Goal: Book appointment/travel/reservation

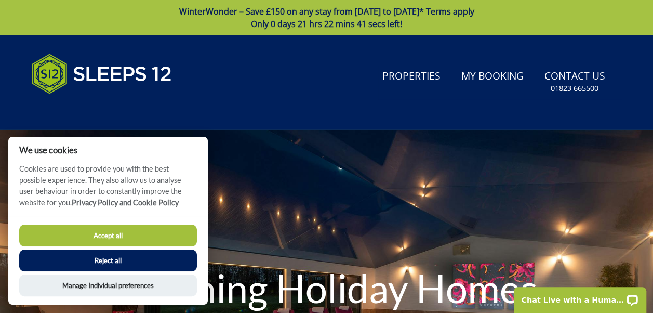
click at [110, 236] on button "Accept all" at bounding box center [108, 235] width 178 height 22
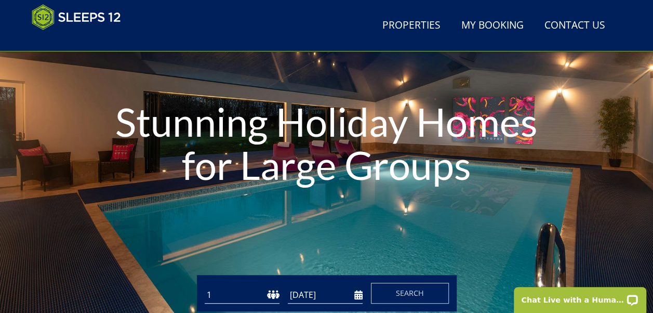
scroll to position [228, 0]
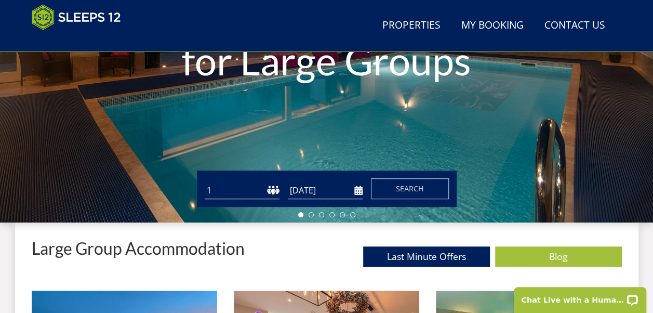
click at [279, 192] on form "Guests 1 2 3 4 5 6 7 8 9 10 11 12 13 14 15 16 17 18 19 20 21 22 23 24 25 26 27 …" at bounding box center [327, 188] width 244 height 21
click at [274, 192] on select "1 2 3 4 5 6 7 8 9 10 11 12 13 14 15 16 17 18 19 20 21 22 23 24 25 26 27 28 29 3…" at bounding box center [242, 190] width 75 height 17
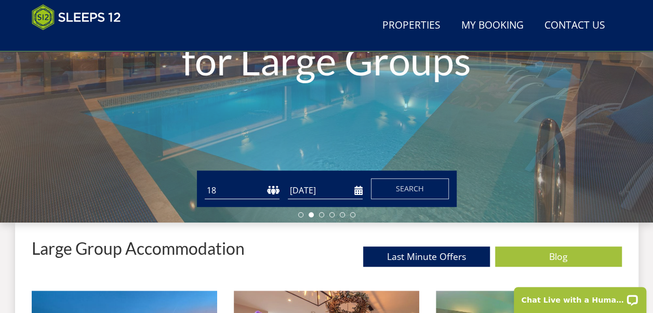
click at [205, 182] on select "1 2 3 4 5 6 7 8 9 10 11 12 13 14 15 16 17 18 19 20 21 22 23 24 25 26 27 28 29 3…" at bounding box center [242, 190] width 75 height 17
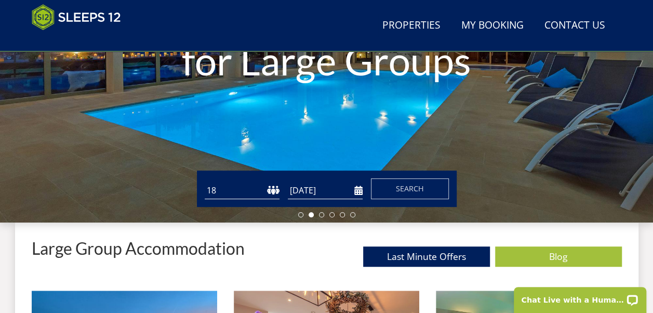
click at [272, 189] on select "1 2 3 4 5 6 7 8 9 10 11 12 13 14 15 16 17 18 19 20 21 22 23 24 25 26 27 28 29 3…" at bounding box center [242, 190] width 75 height 17
select select "20"
click at [205, 182] on select "1 2 3 4 5 6 7 8 9 10 11 12 13 14 15 16 17 18 19 20 21 22 23 24 25 26 27 28 29 3…" at bounding box center [242, 190] width 75 height 17
click at [359, 192] on input "[DATE]" at bounding box center [325, 190] width 75 height 17
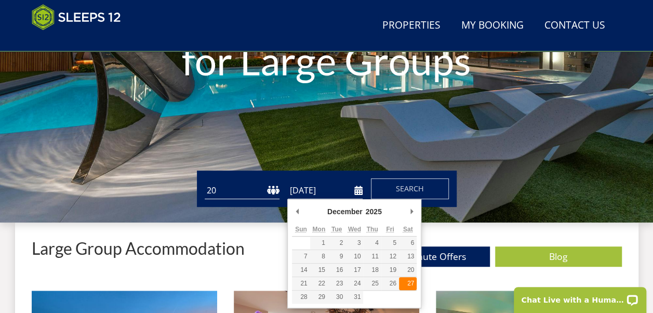
type input "[DATE]"
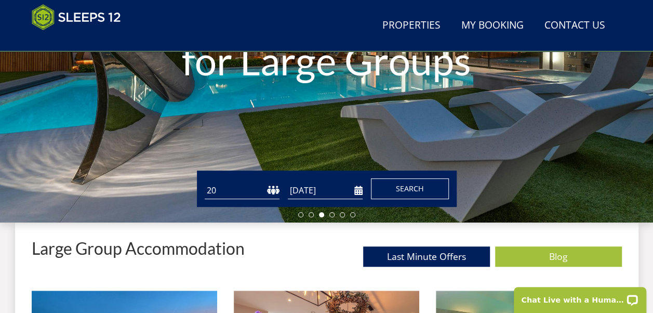
click at [401, 188] on span "Search" at bounding box center [410, 188] width 28 height 10
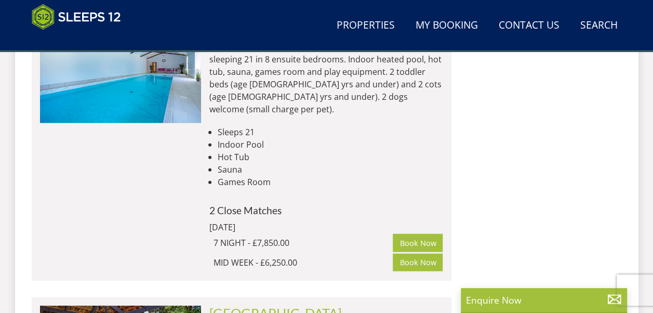
scroll to position [1128, 0]
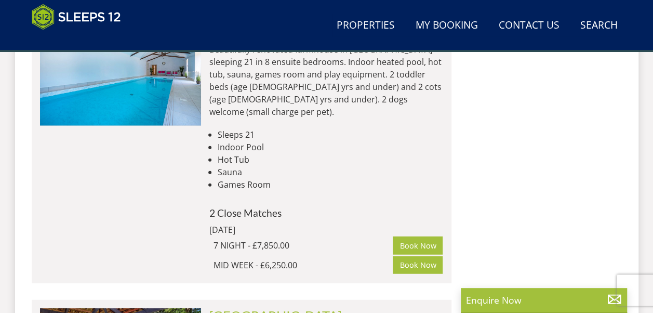
select select "20"
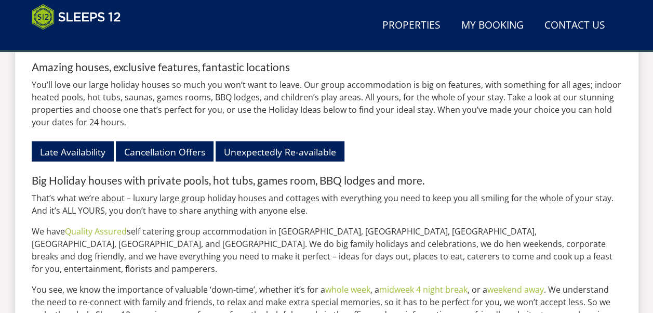
scroll to position [228, 0]
